Goal: Task Accomplishment & Management: Manage account settings

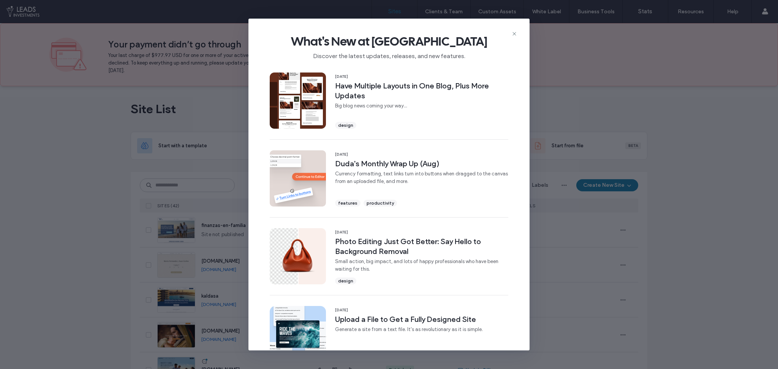
click at [513, 35] on icon at bounding box center [514, 34] width 6 height 6
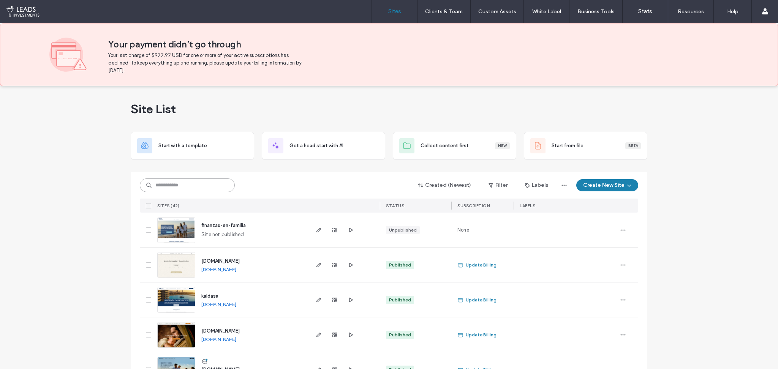
click at [198, 188] on input at bounding box center [187, 186] width 95 height 14
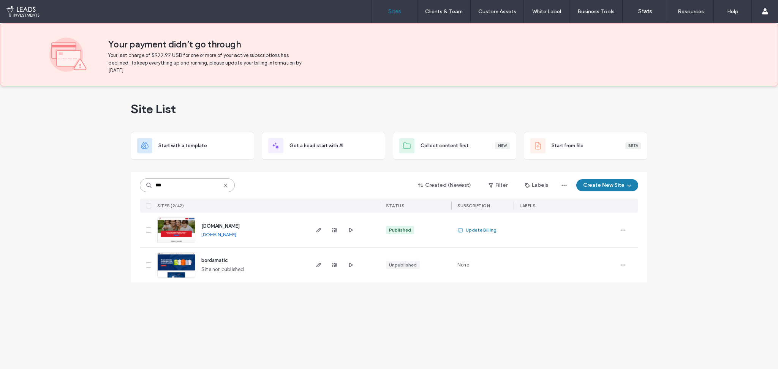
type input "***"
click at [174, 225] on img at bounding box center [176, 244] width 37 height 52
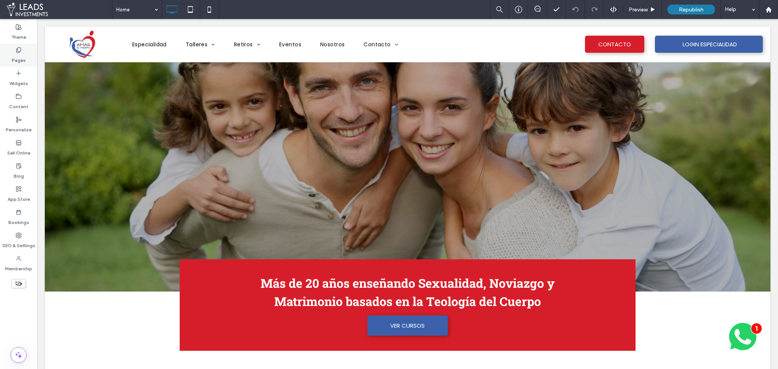
click at [14, 64] on div "Pages" at bounding box center [18, 55] width 37 height 23
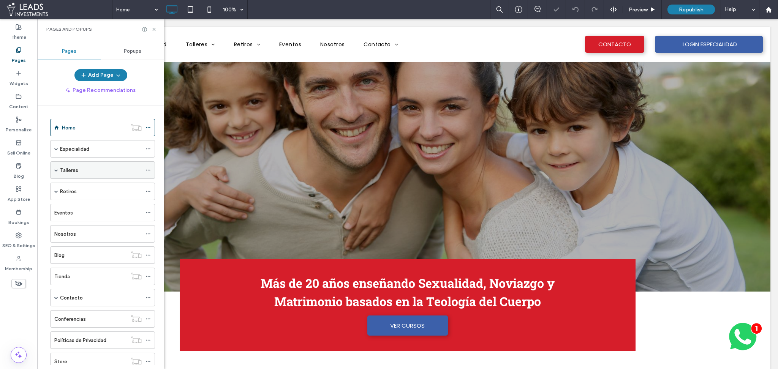
click at [58, 169] on span at bounding box center [56, 170] width 4 height 4
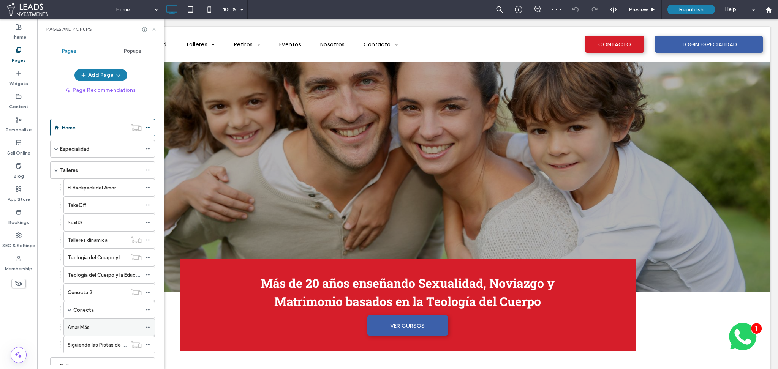
click at [149, 329] on icon at bounding box center [148, 327] width 5 height 5
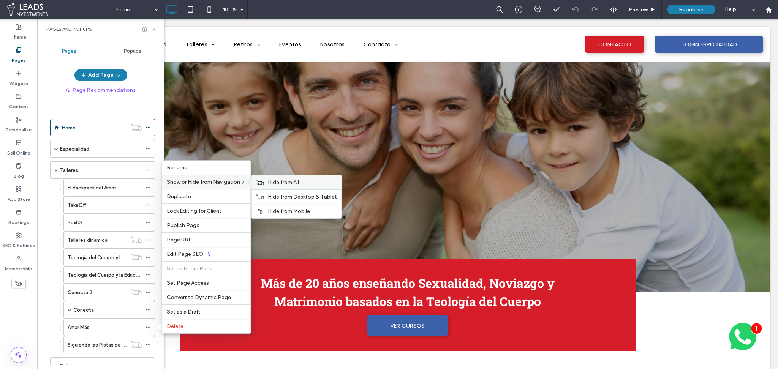
click at [289, 181] on span "Hide from All" at bounding box center [283, 182] width 31 height 6
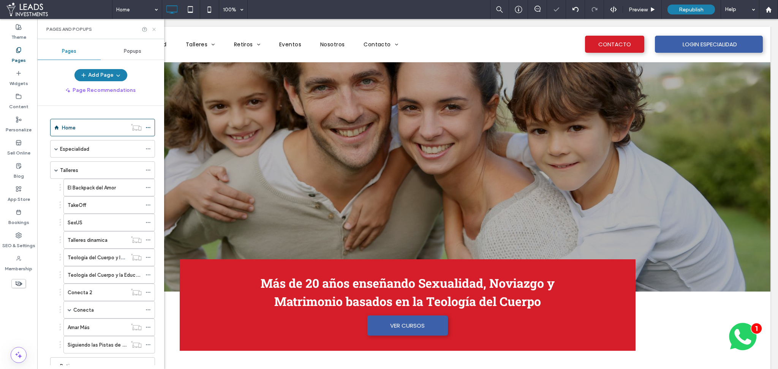
click at [155, 29] on icon at bounding box center [154, 30] width 6 height 6
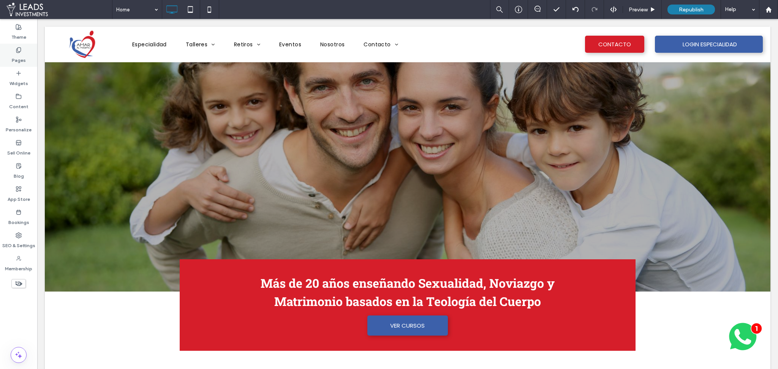
click at [19, 54] on label "Pages" at bounding box center [19, 58] width 14 height 11
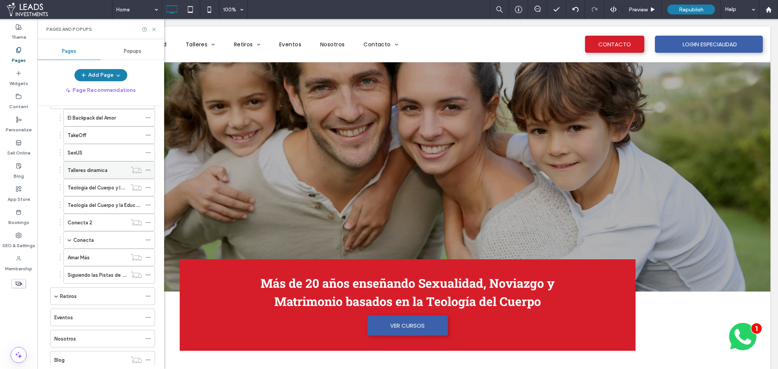
scroll to position [94, 0]
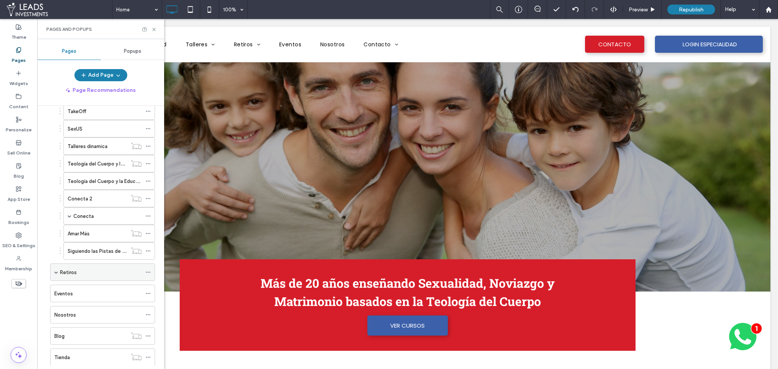
click at [54, 272] on span at bounding box center [56, 273] width 4 height 4
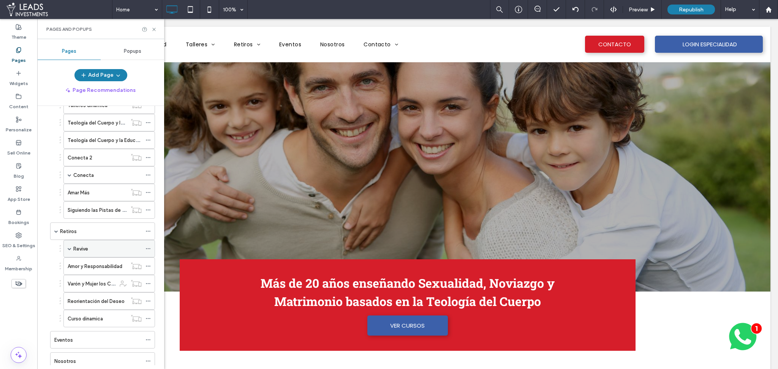
scroll to position [145, 0]
